Goal: Navigation & Orientation: Find specific page/section

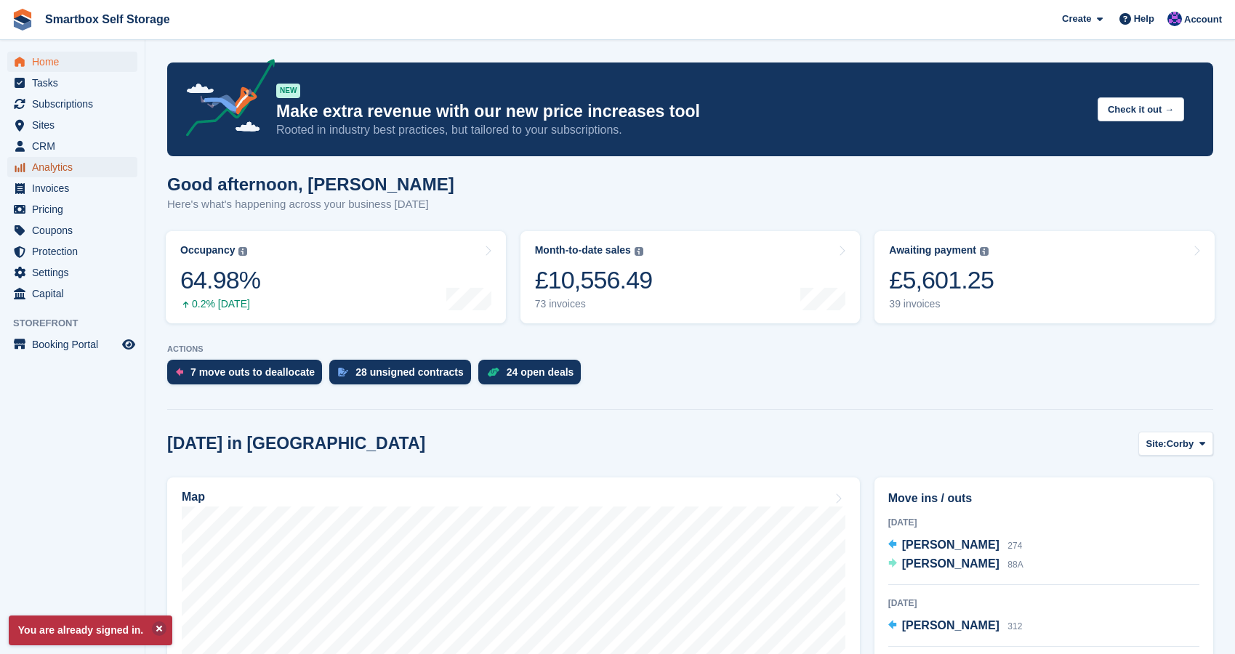
click at [52, 172] on span "Analytics" at bounding box center [75, 167] width 87 height 20
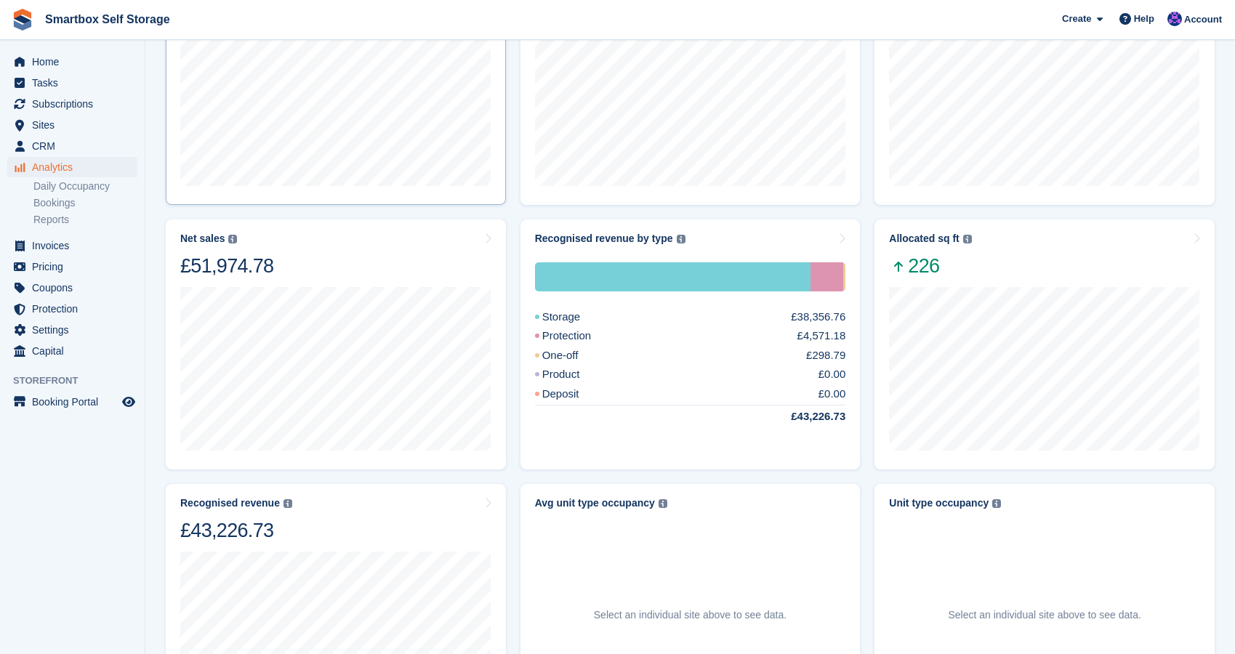
scroll to position [285, 0]
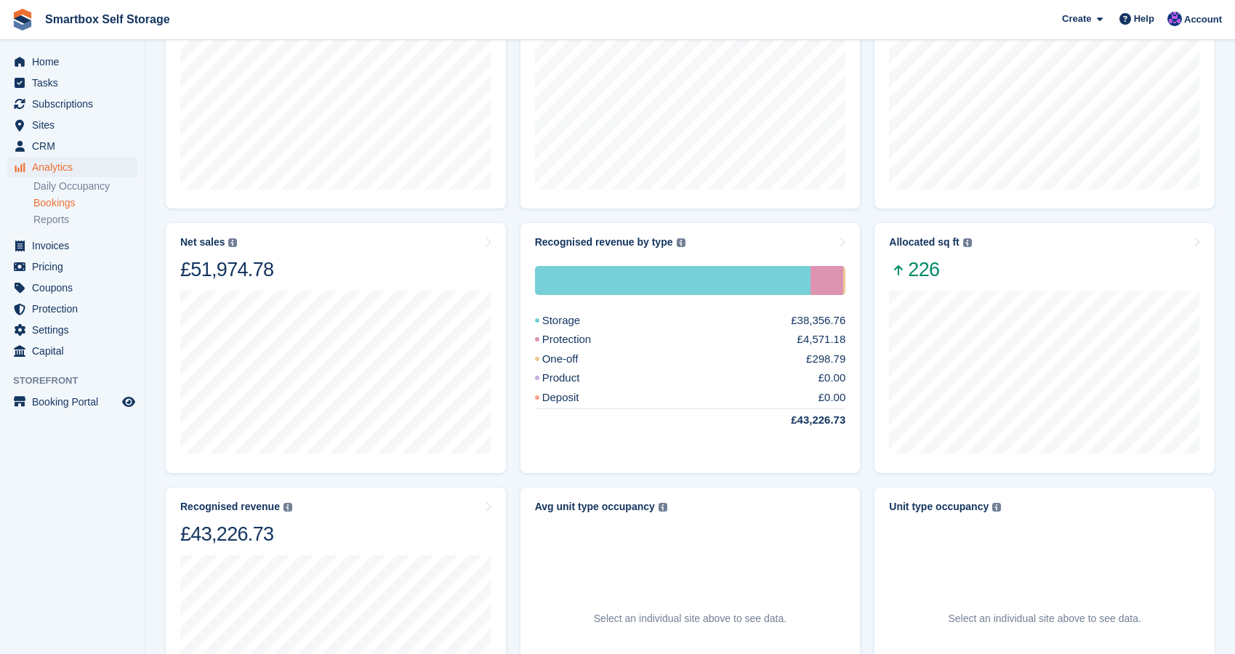
click at [73, 203] on link "Bookings" at bounding box center [85, 203] width 104 height 14
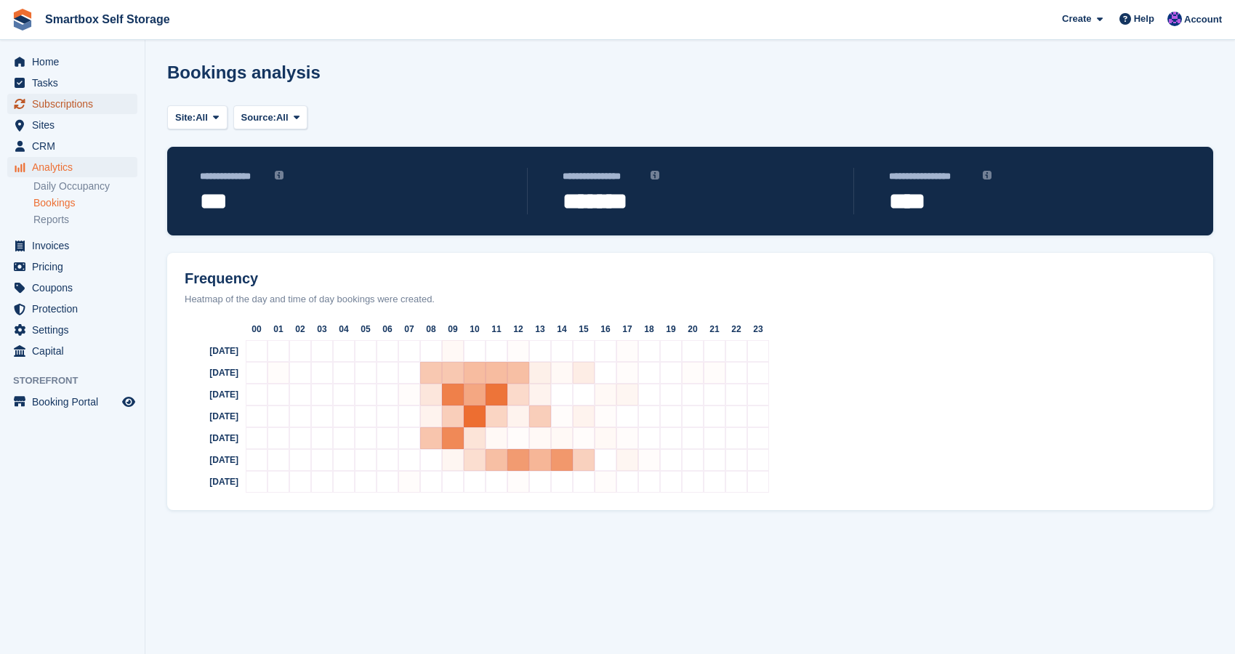
click at [61, 105] on span "Subscriptions" at bounding box center [75, 104] width 87 height 20
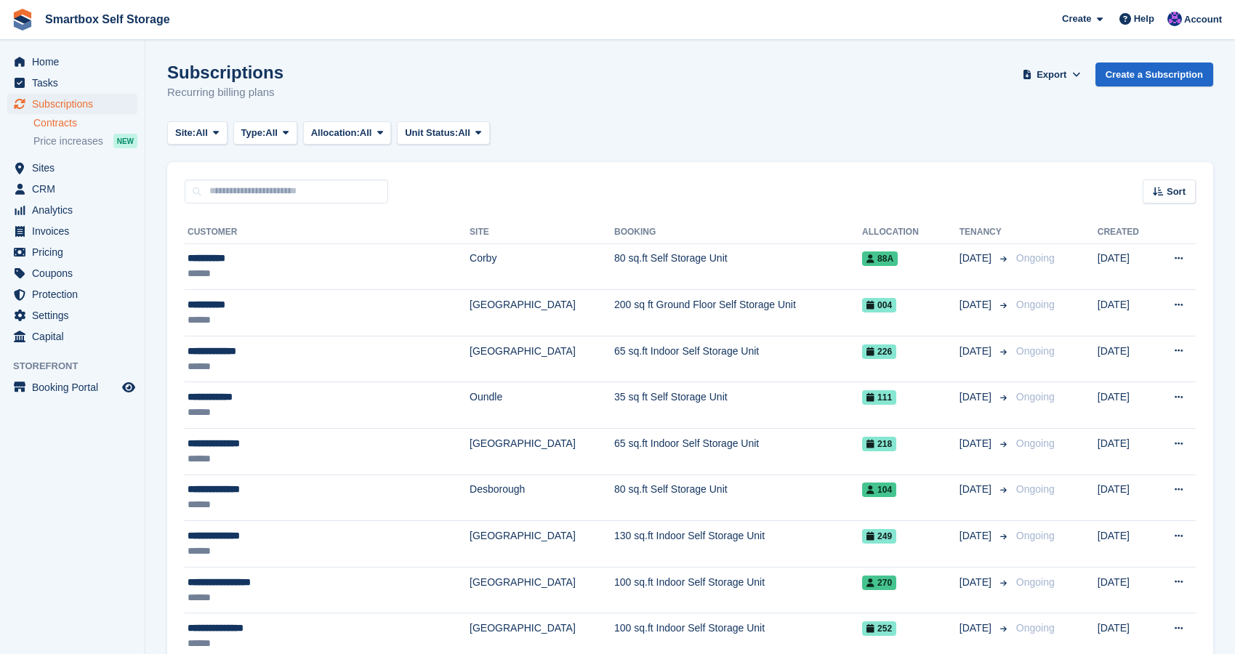
click at [67, 123] on link "Contracts" at bounding box center [85, 123] width 104 height 14
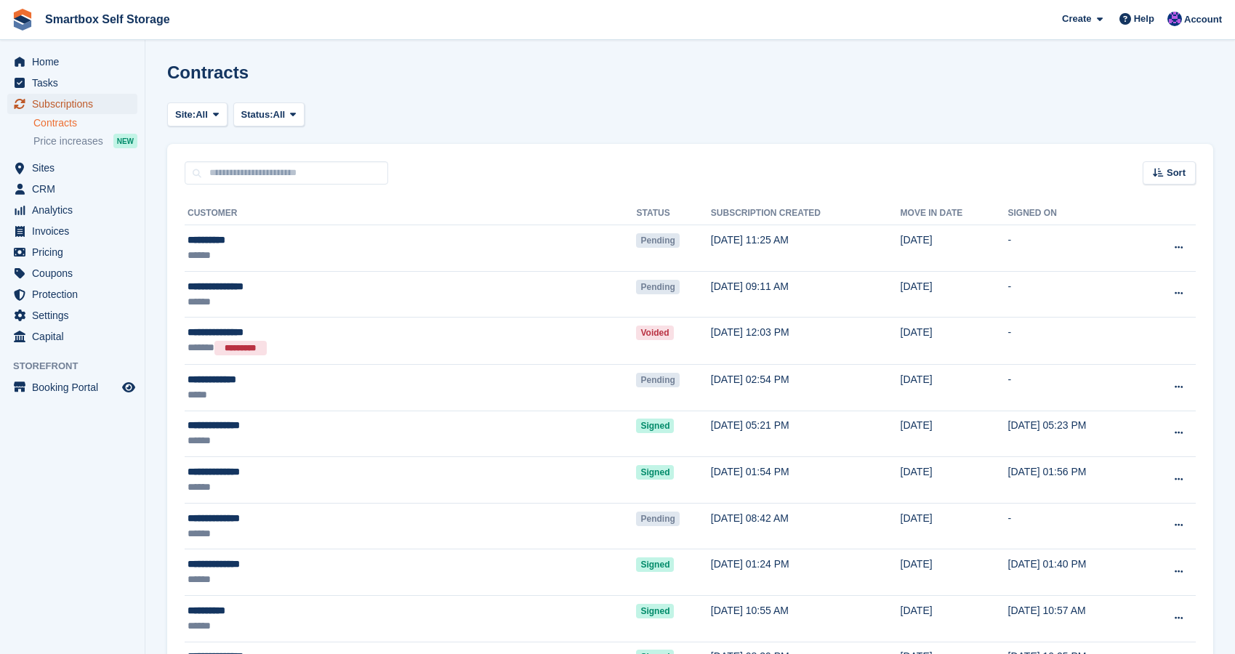
click at [60, 103] on span "Subscriptions" at bounding box center [75, 104] width 87 height 20
